Goal: Information Seeking & Learning: Learn about a topic

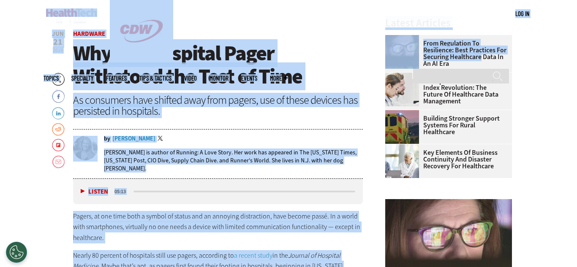
scroll to position [284, 0]
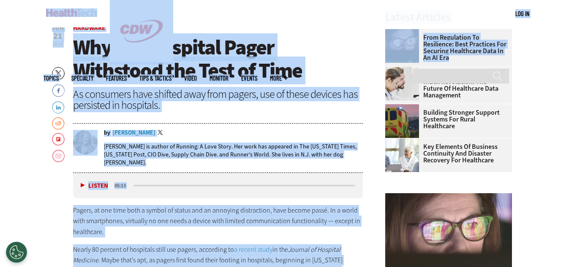
drag, startPoint x: 577, startPoint y: 13, endPoint x: 575, endPoint y: 55, distance: 41.9
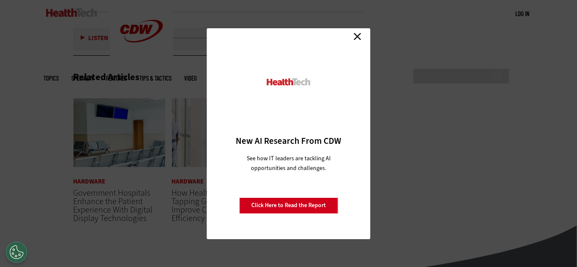
scroll to position [1364, 0]
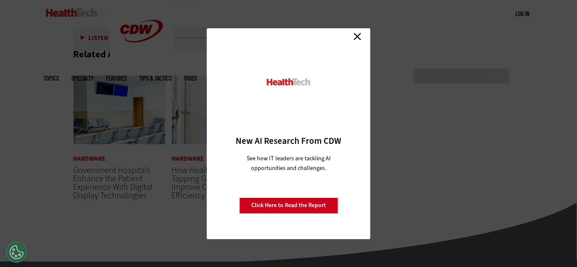
click at [360, 37] on link "Close" at bounding box center [357, 36] width 13 height 13
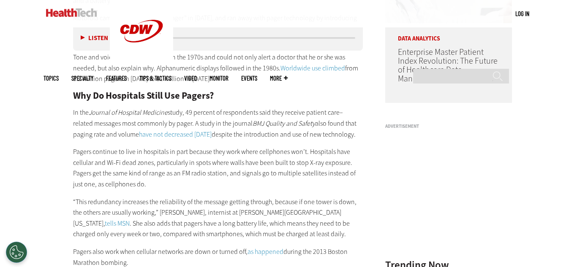
scroll to position [754, 0]
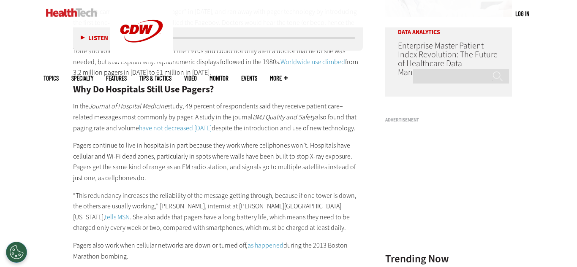
scroll to position [757, 0]
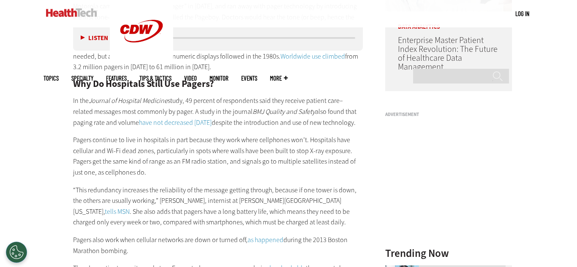
click at [565, 140] on html "Skip to main content Become an Insider Sign up [DATE] to receive premium conten…" at bounding box center [288, 158] width 577 height 1830
